Goal: Task Accomplishment & Management: Complete application form

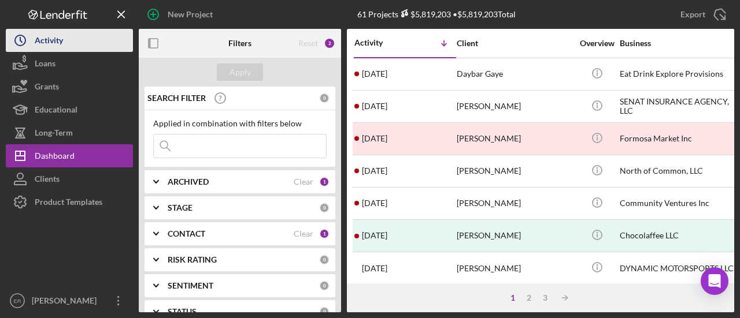
click at [54, 43] on div "Activity" at bounding box center [49, 42] width 28 height 26
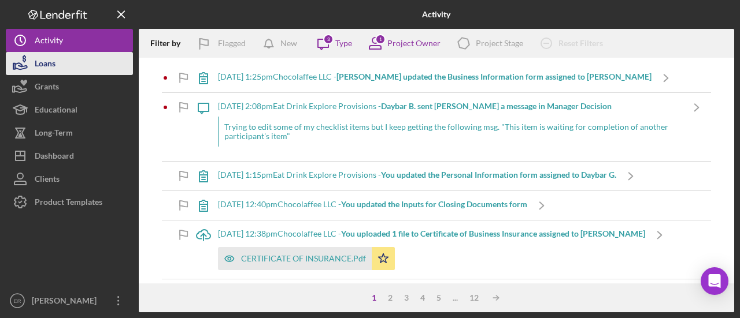
click at [52, 60] on div "Loans" at bounding box center [45, 65] width 21 height 26
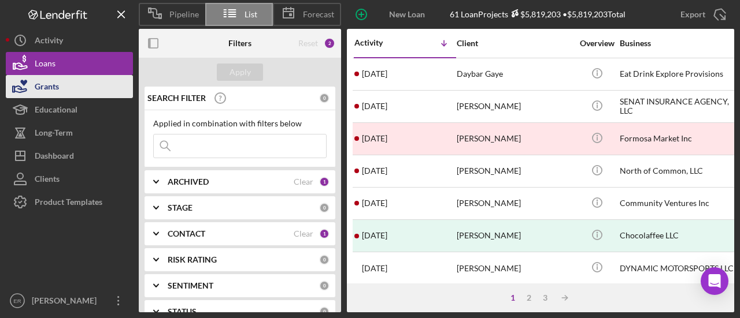
click at [62, 88] on button "Grants" at bounding box center [69, 86] width 127 height 23
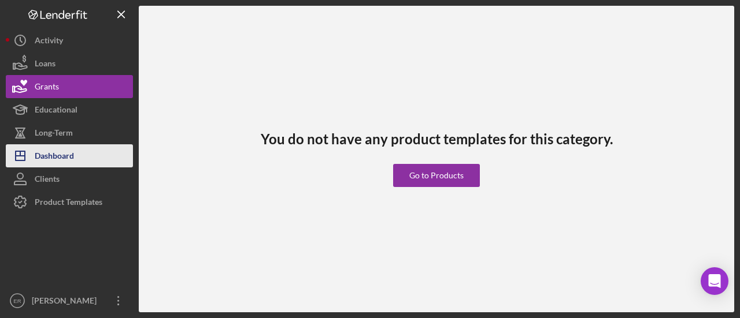
click at [61, 160] on div "Dashboard" at bounding box center [54, 157] width 39 height 26
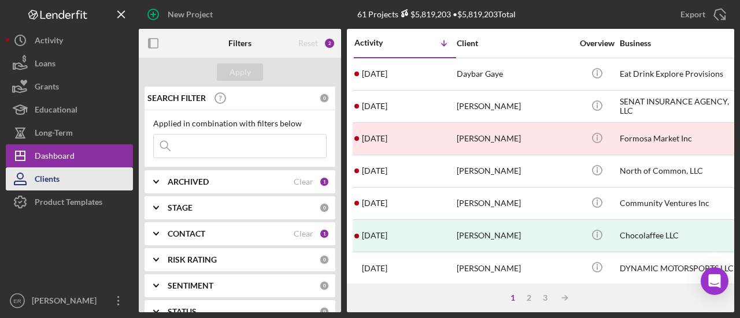
click at [60, 172] on div "Clients" at bounding box center [47, 181] width 25 height 26
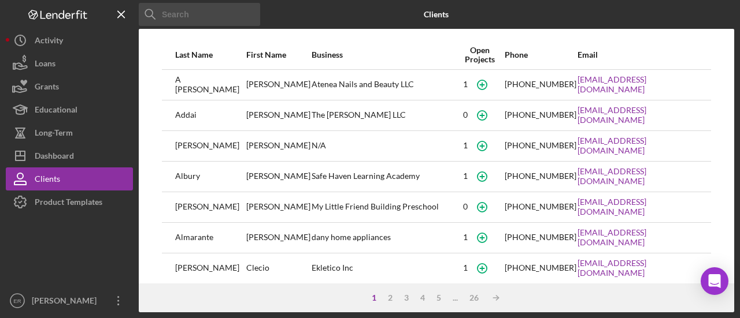
click at [194, 19] on input at bounding box center [199, 14] width 121 height 23
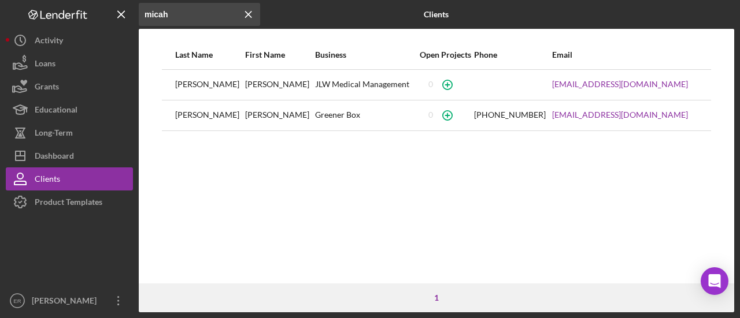
type input "micah"
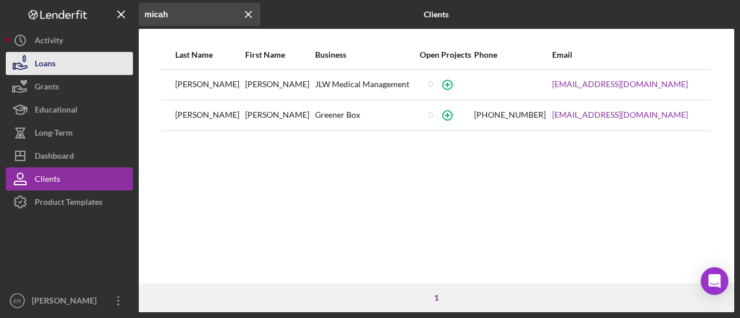
click at [53, 62] on div "Loans" at bounding box center [45, 65] width 21 height 26
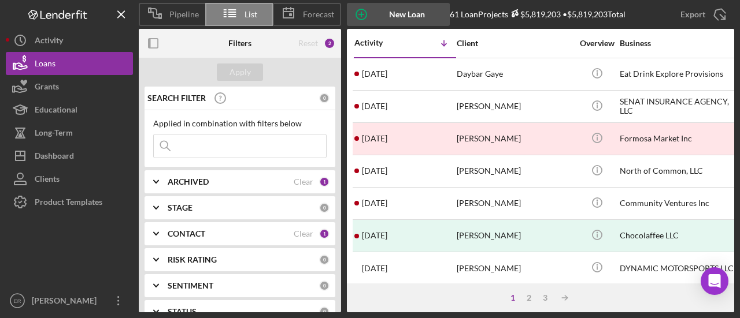
click at [375, 14] on icon "button" at bounding box center [361, 14] width 29 height 29
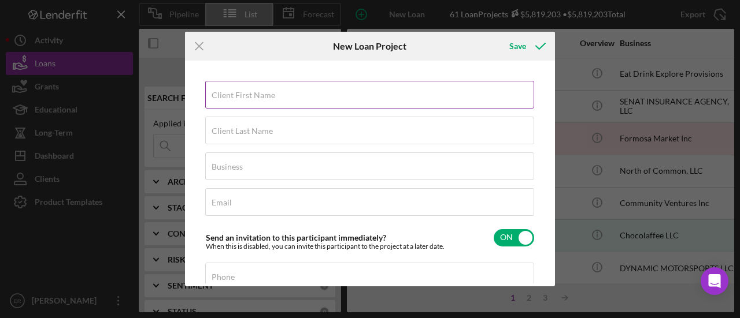
click at [369, 101] on input "Client First Name" at bounding box center [369, 95] width 329 height 28
type input "m"
type input "Micah"
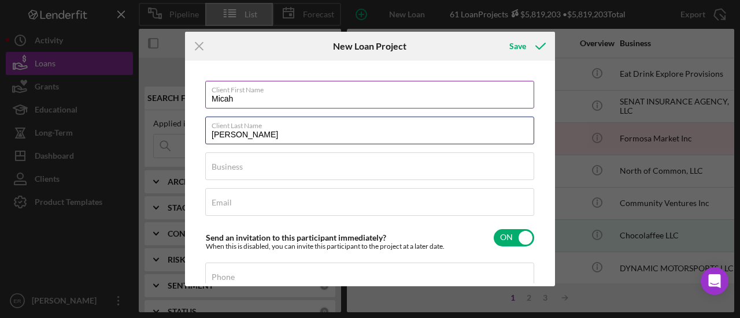
type input "Logan"
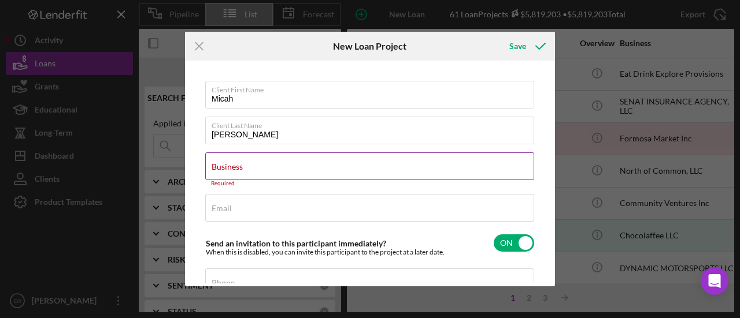
drag, startPoint x: 240, startPoint y: 160, endPoint x: 224, endPoint y: 166, distance: 17.2
click at [224, 166] on label "Business" at bounding box center [227, 166] width 31 height 9
click at [224, 166] on input "Business" at bounding box center [369, 167] width 329 height 28
paste input "Truecraft Drywall"
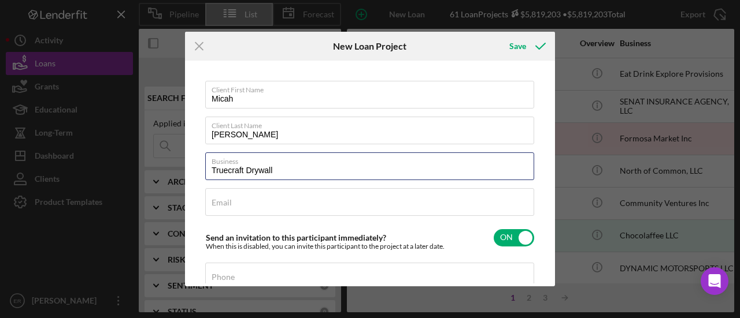
type input "Truecraft Drywall"
click at [232, 209] on input "Email" at bounding box center [369, 202] width 329 height 28
paste input "micah@truecraftdrywall.com"
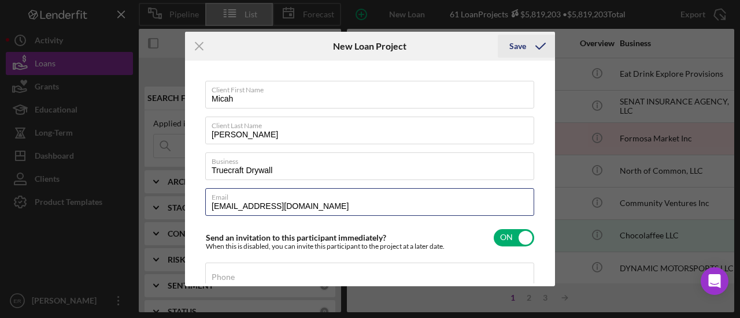
type input "micah@truecraftdrywall.com"
click at [516, 53] on div "Save" at bounding box center [517, 46] width 17 height 23
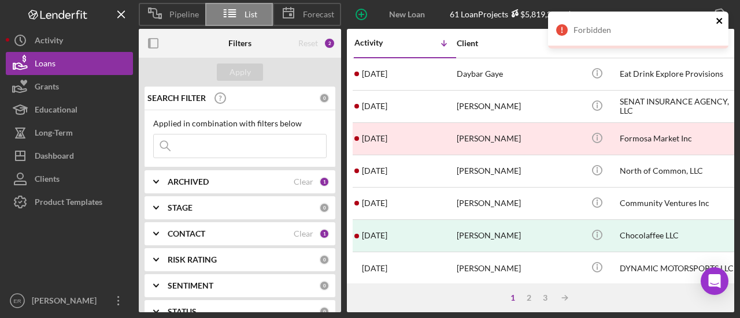
click at [721, 18] on icon "close" at bounding box center [720, 20] width 8 height 9
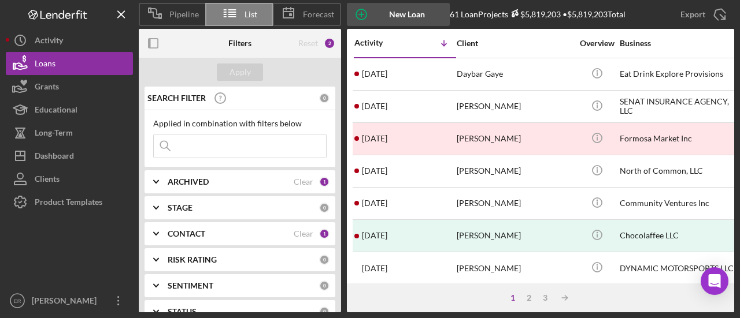
click at [395, 12] on div "New Loan Project" at bounding box center [407, 14] width 62 height 23
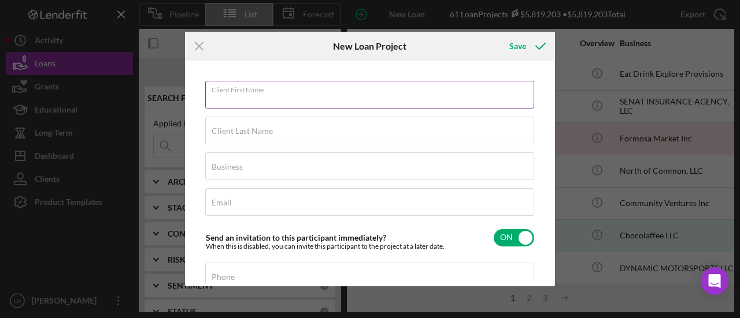
click at [323, 102] on input "Client First Name" at bounding box center [369, 95] width 329 height 28
drag, startPoint x: 192, startPoint y: 51, endPoint x: 199, endPoint y: 50, distance: 7.0
click at [199, 50] on icon "Icon/Menu Close" at bounding box center [199, 46] width 29 height 29
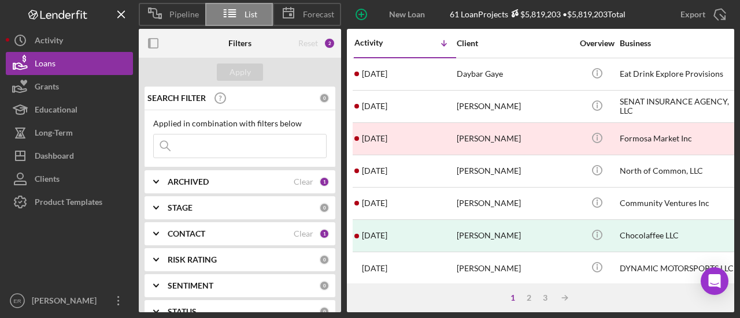
click at [49, 28] on div "Logo-Reversed Created with Sketch. Icon/Menu Close" at bounding box center [69, 14] width 127 height 29
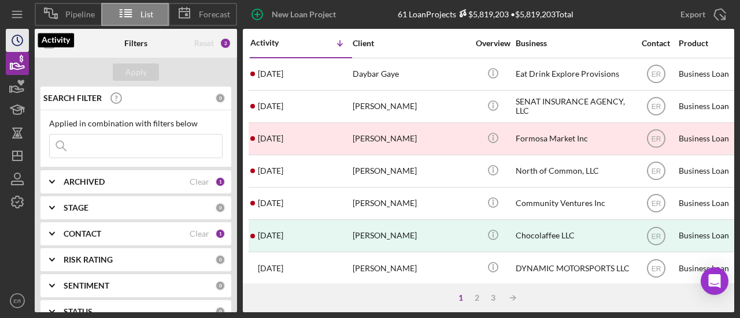
click at [24, 35] on icon "Icon/History" at bounding box center [17, 40] width 29 height 29
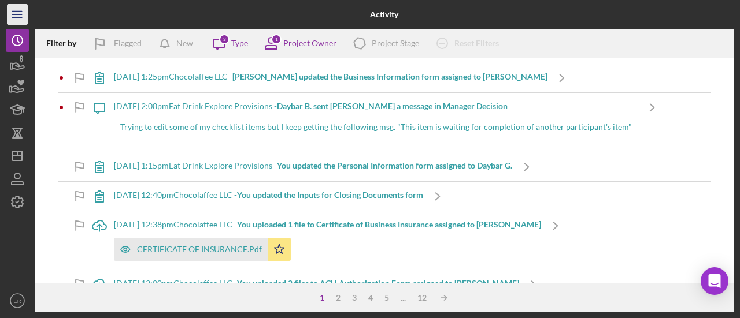
click at [21, 18] on icon "Icon/Menu" at bounding box center [18, 15] width 26 height 26
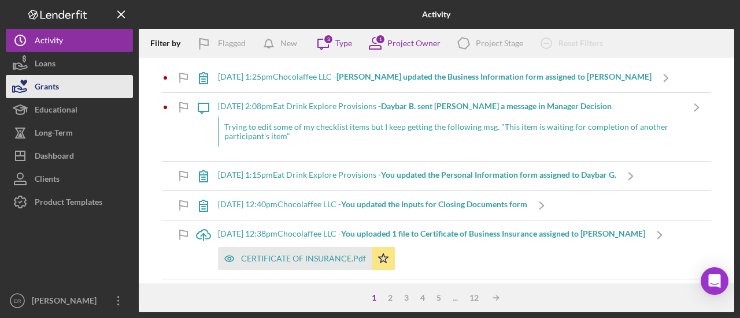
click at [54, 76] on div "Grants" at bounding box center [47, 88] width 24 height 26
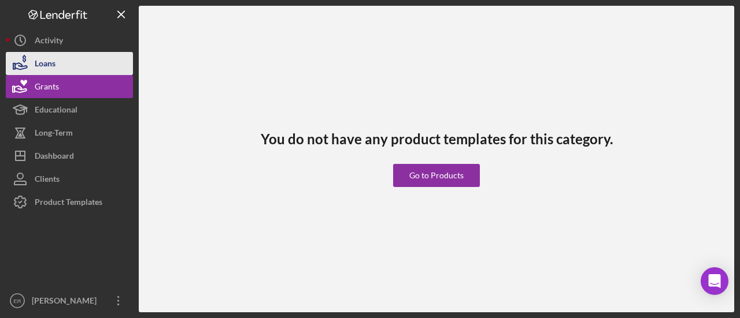
click at [58, 66] on button "Loans" at bounding box center [69, 63] width 127 height 23
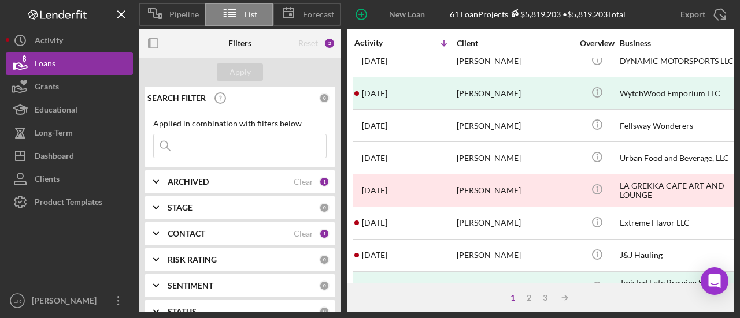
scroll to position [289, 0]
